Goal: Transaction & Acquisition: Book appointment/travel/reservation

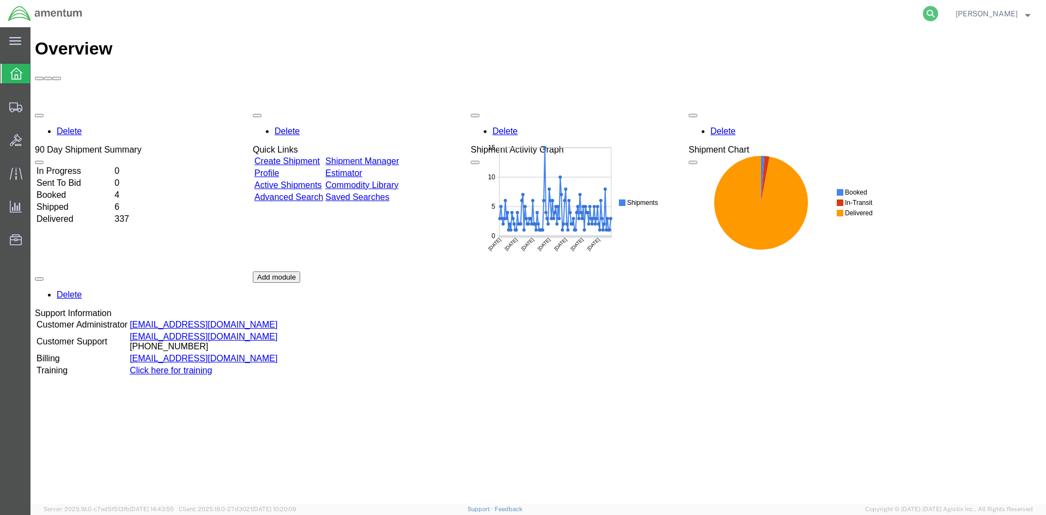
click at [935, 12] on icon at bounding box center [930, 13] width 15 height 15
click at [741, 9] on input "search" at bounding box center [756, 14] width 331 height 26
paste input "S633-25251-2488"
type input "S633-25251-2488"
click at [938, 14] on icon at bounding box center [930, 13] width 15 height 15
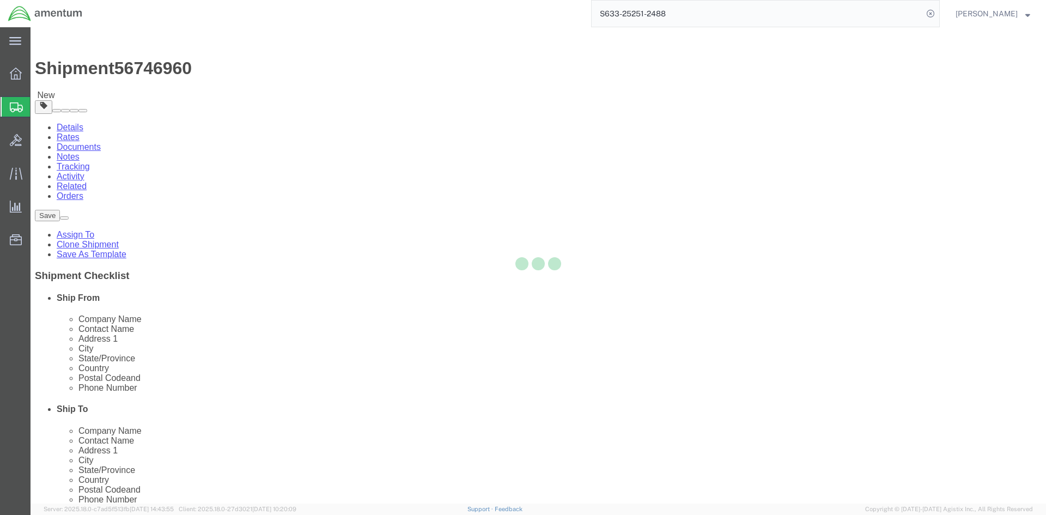
select select "42718"
select select
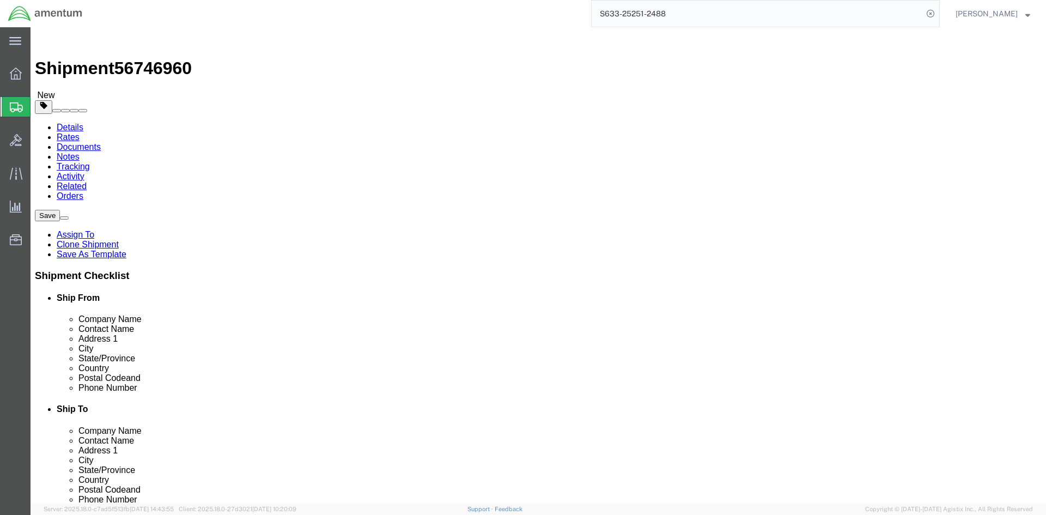
click button "Rate Shipment"
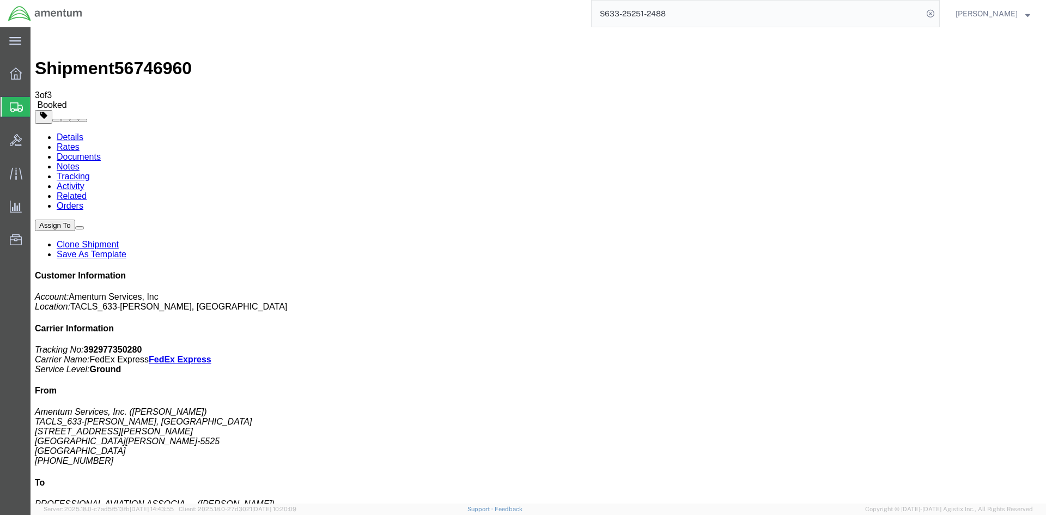
drag, startPoint x: 892, startPoint y: 169, endPoint x: 943, endPoint y: 169, distance: 51.7
click at [943, 345] on p "Tracking No: 392977350280 Carrier Name: FedEx Express FedEx Express Service Lev…" at bounding box center [538, 359] width 1006 height 29
copy b "392977350280"
click at [0, 0] on span "Create Shipment" at bounding box center [0, 0] width 0 height 0
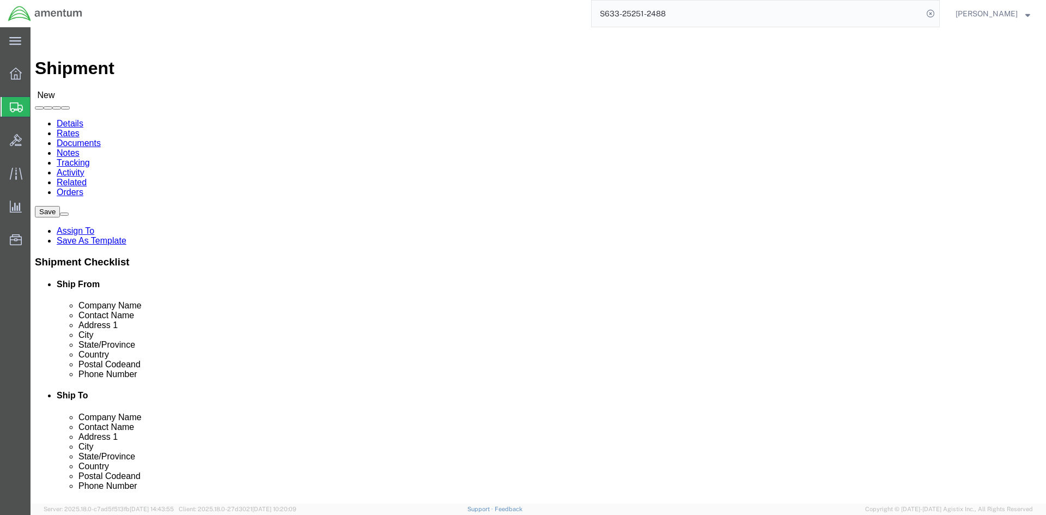
click input "text"
type input "jimm"
click p "- Amentum - ([PERSON_NAME]) [STREET_ADDRESS][PERSON_NAME][PERSON_NAME]"
select select "NJ"
type input "[PERSON_NAME]"
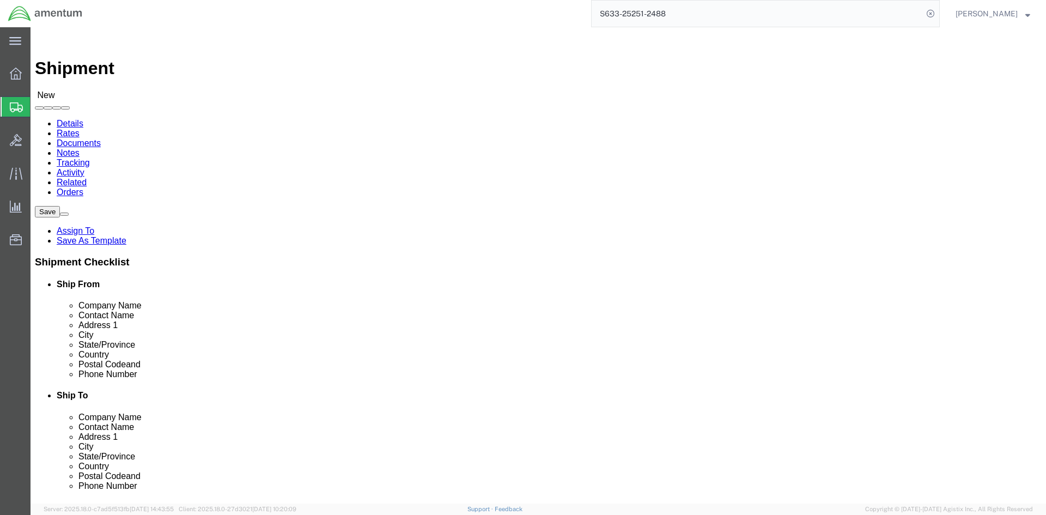
click input "text"
type input "[PERSON_NAME]"
click p "- PRECISION ACCESSORIES & INSTRUMENTS - ([PERSON_NAME]) [STREET_ADDRESS] , 12:0…"
select select "GA"
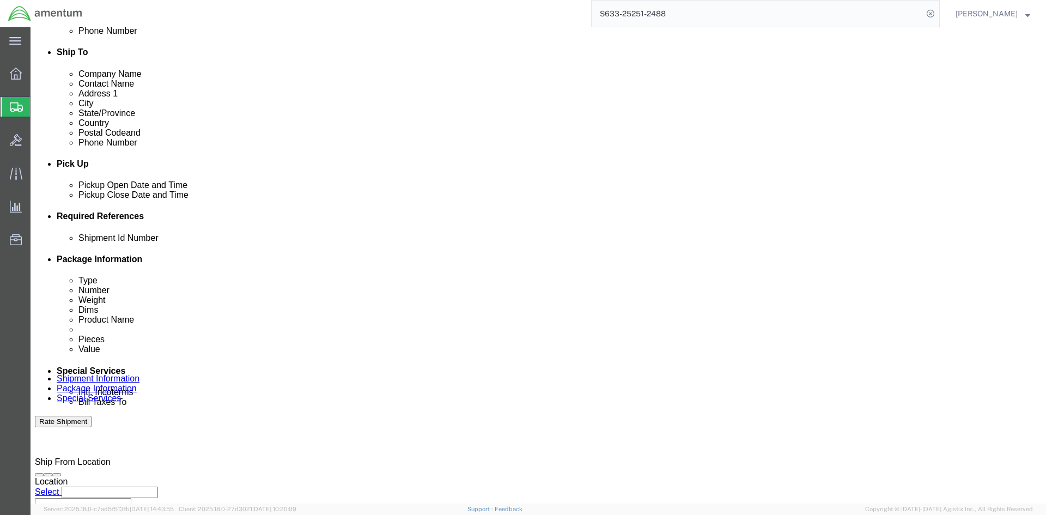
scroll to position [381, 0]
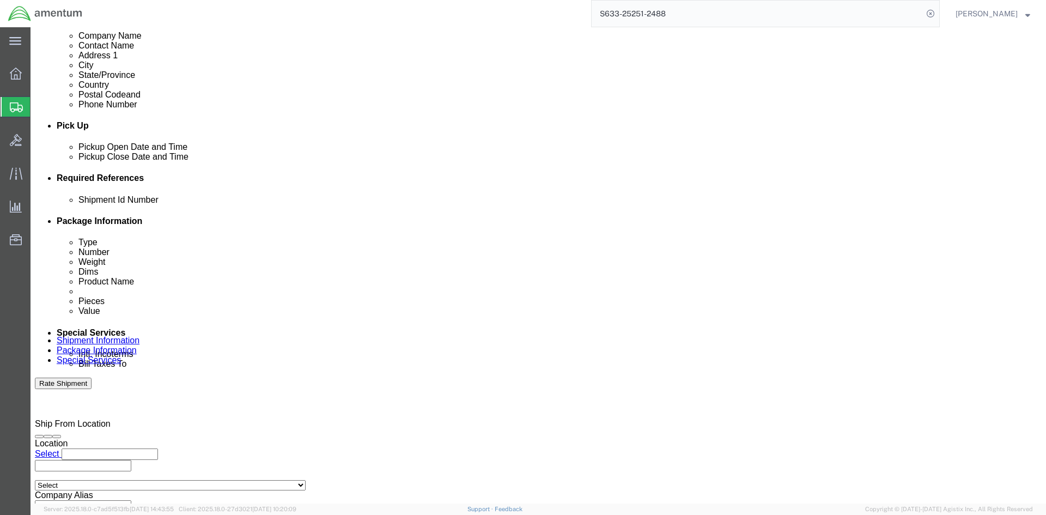
type input "[PERSON_NAME]"
click input "text"
type input "30301102"
click div "Vehicle Select Size Select Container Number Owner Select Shipper Vessel"
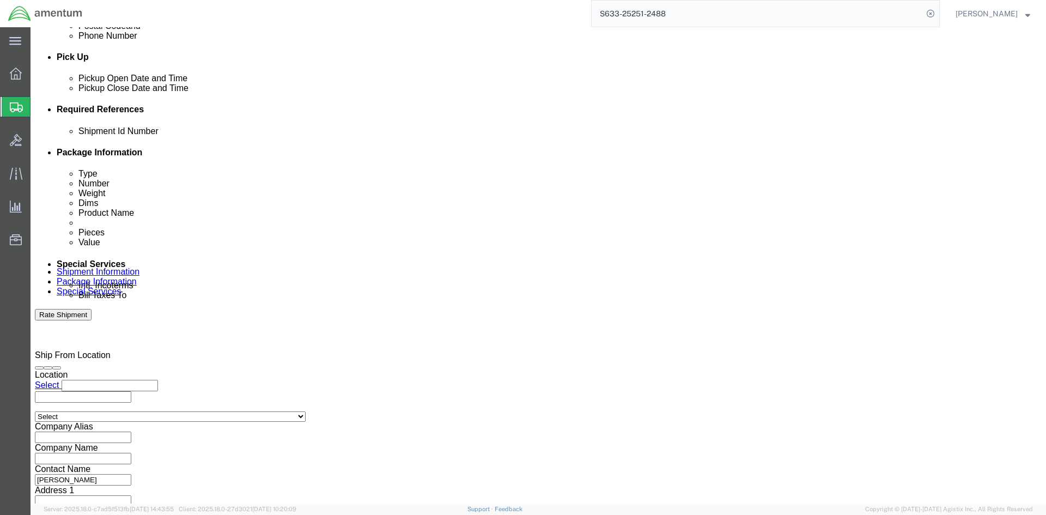
scroll to position [459, 0]
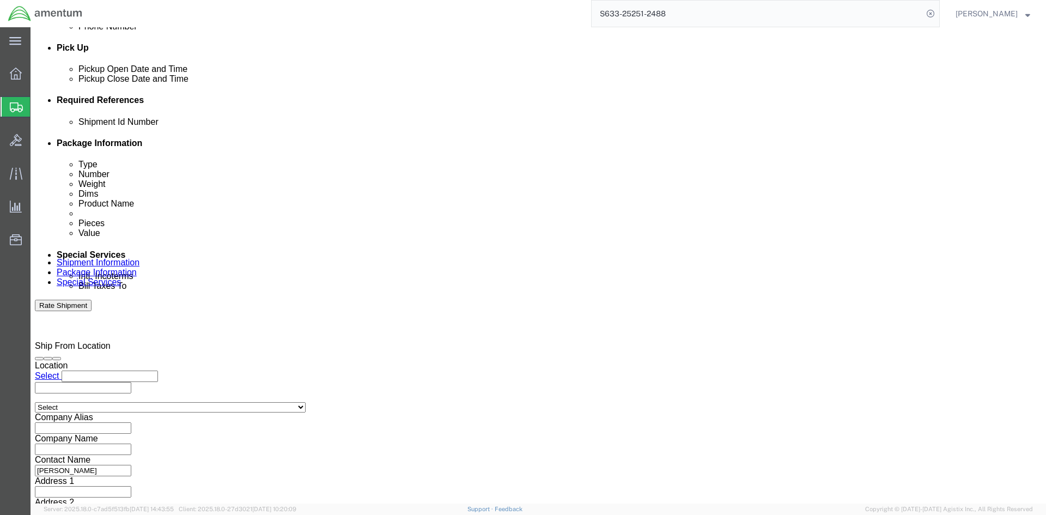
click button "Continue"
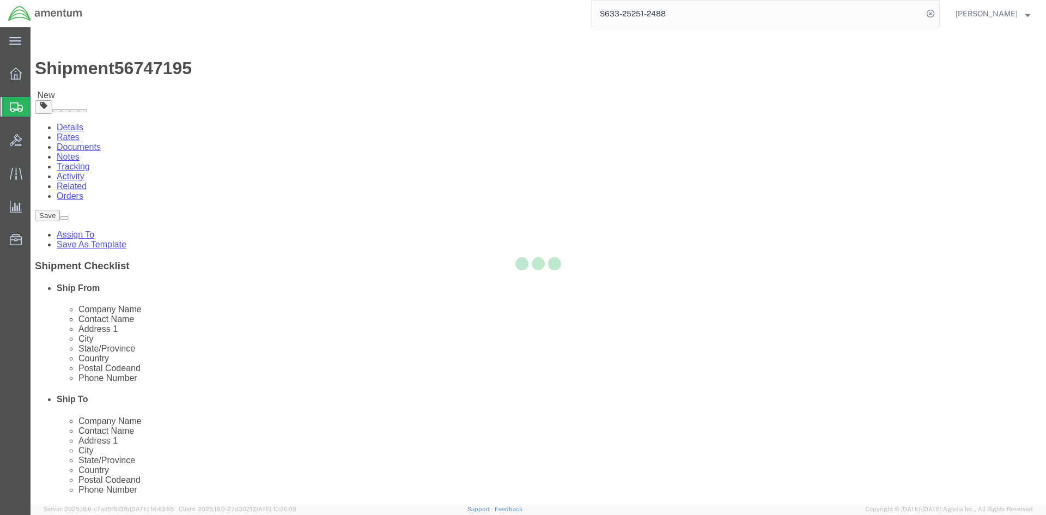
select select "CBOX"
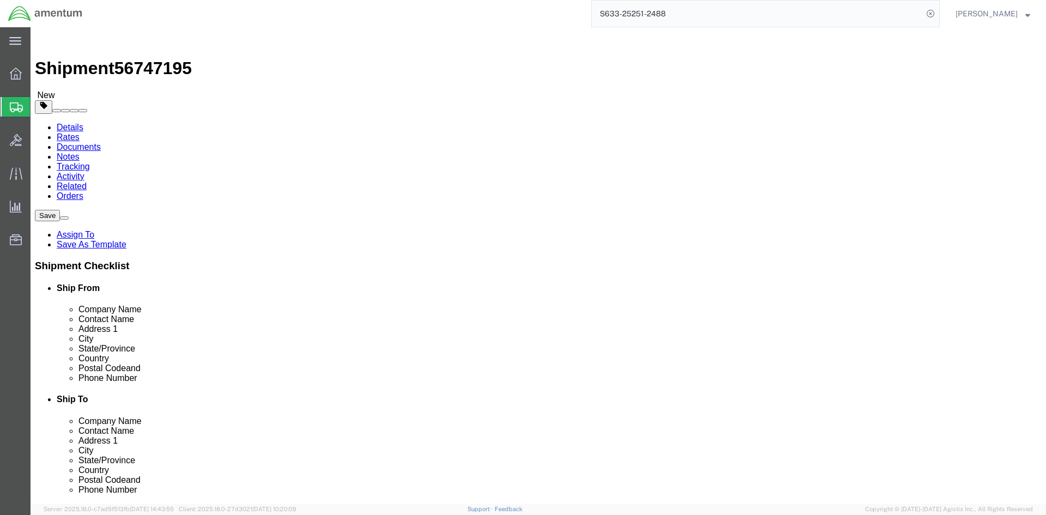
click input "text"
type input "12"
type input "6"
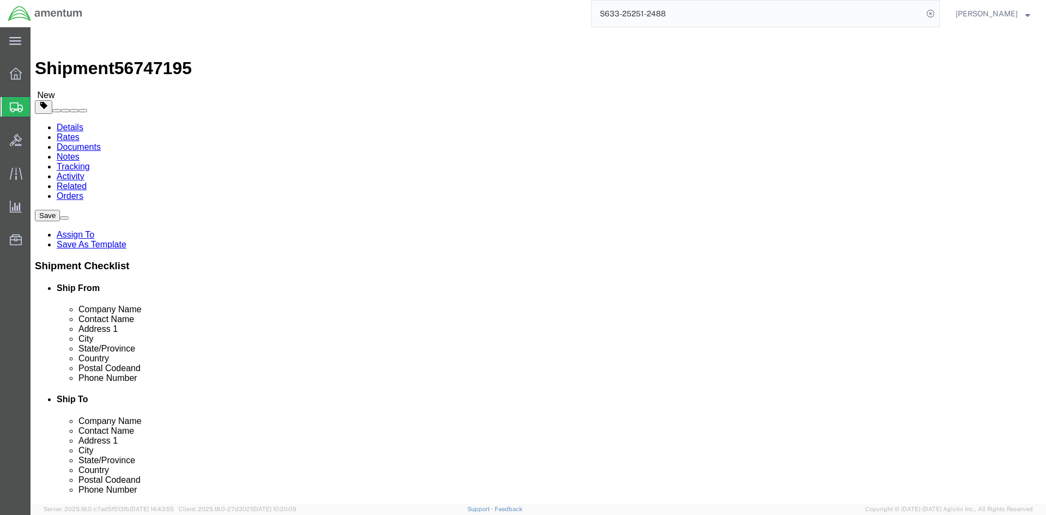
click link "Add Content"
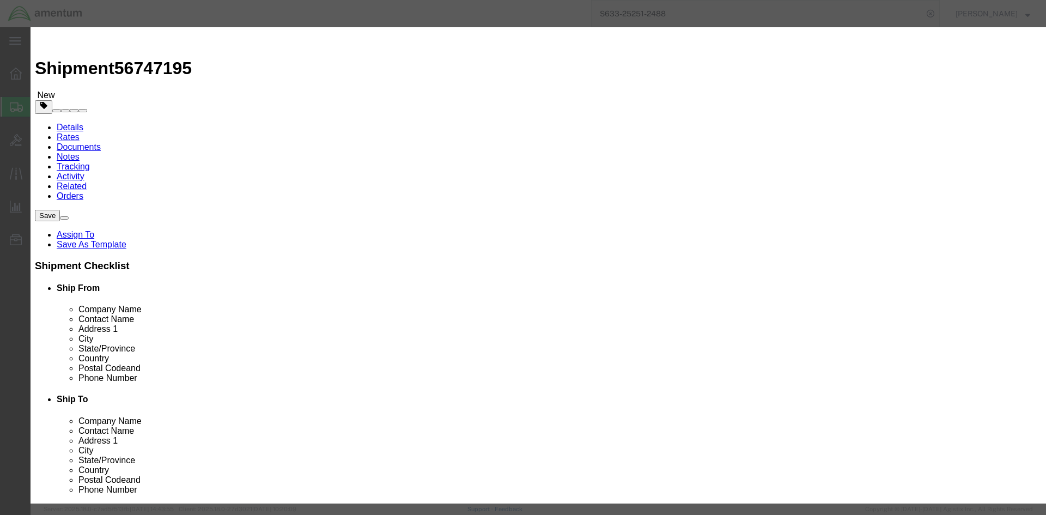
click input "text"
type input "E"
type input "Empty Fire Bottle"
type input "1"
type input "5000"
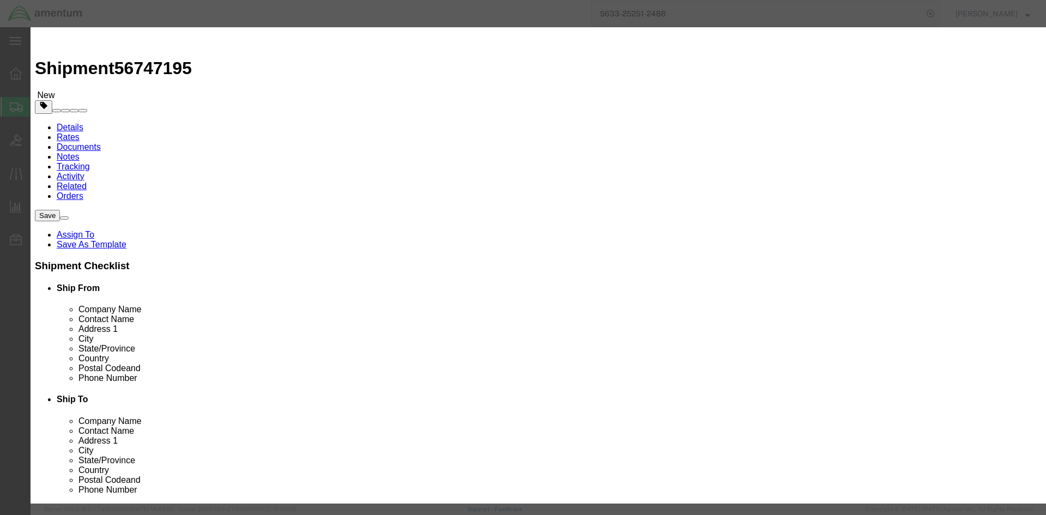
click button "Save & Close"
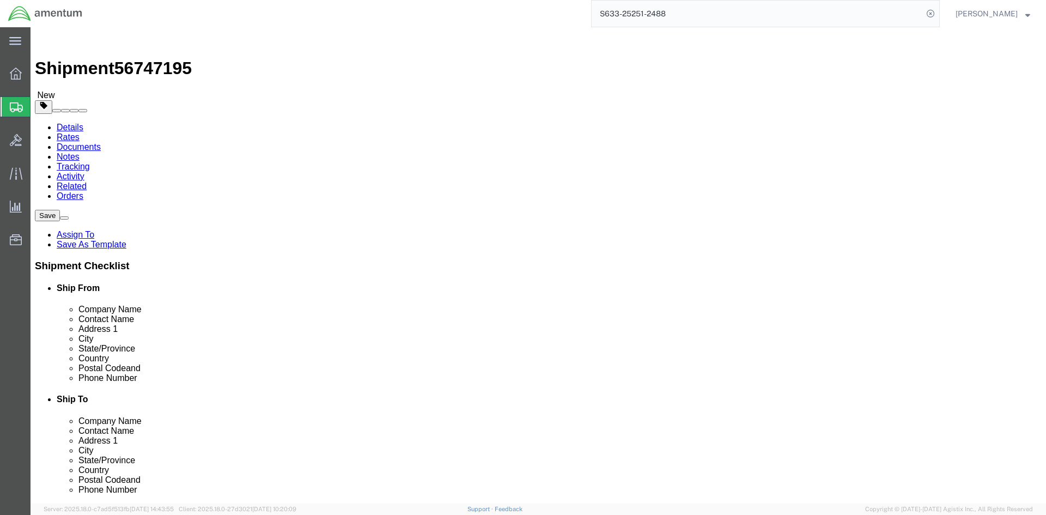
click button "Rate Shipment"
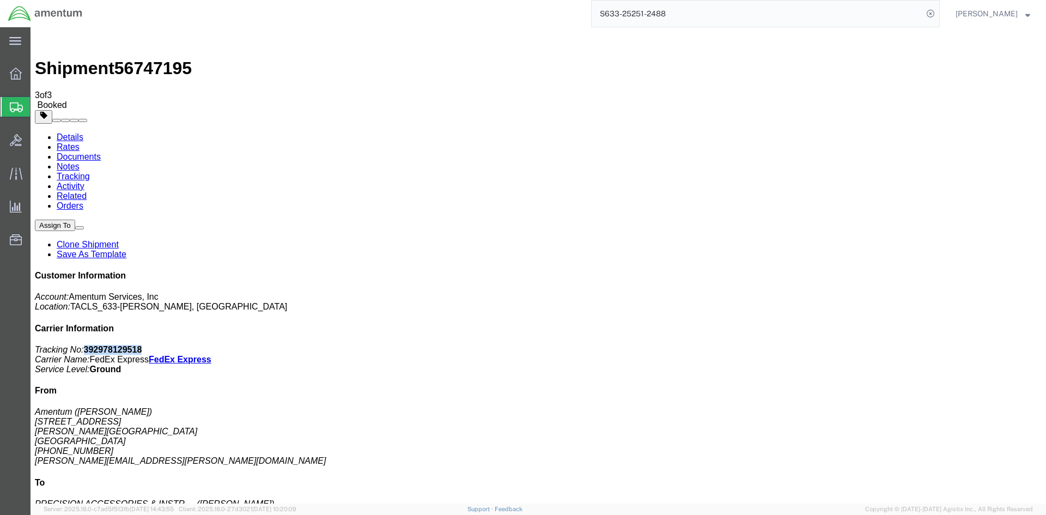
drag, startPoint x: 944, startPoint y: 167, endPoint x: 894, endPoint y: 173, distance: 50.5
click at [894, 345] on p "Tracking No: 392978129518 Carrier Name: FedEx Express FedEx Express Service Lev…" at bounding box center [538, 359] width 1006 height 29
copy b "392978129518"
